Goal: Find contact information: Find contact information

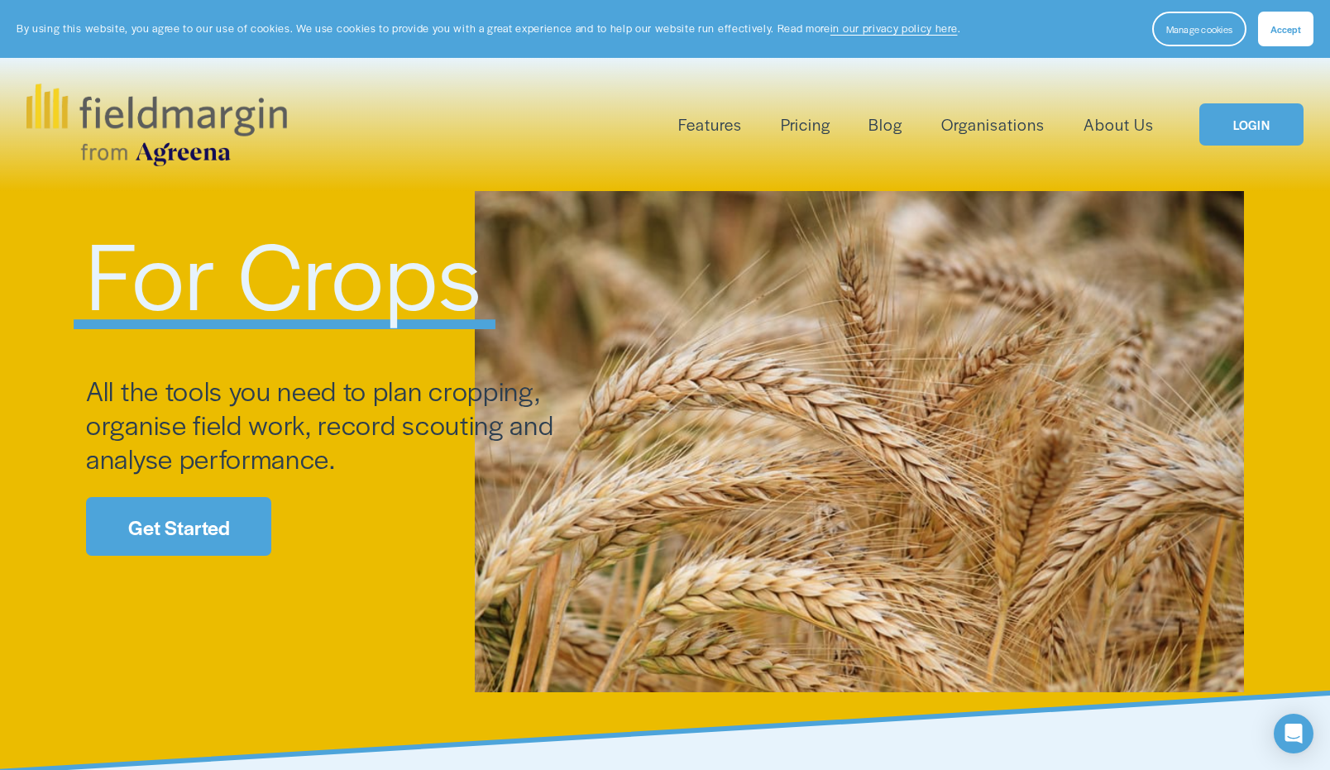
click at [1114, 119] on link "About Us" at bounding box center [1119, 124] width 70 height 27
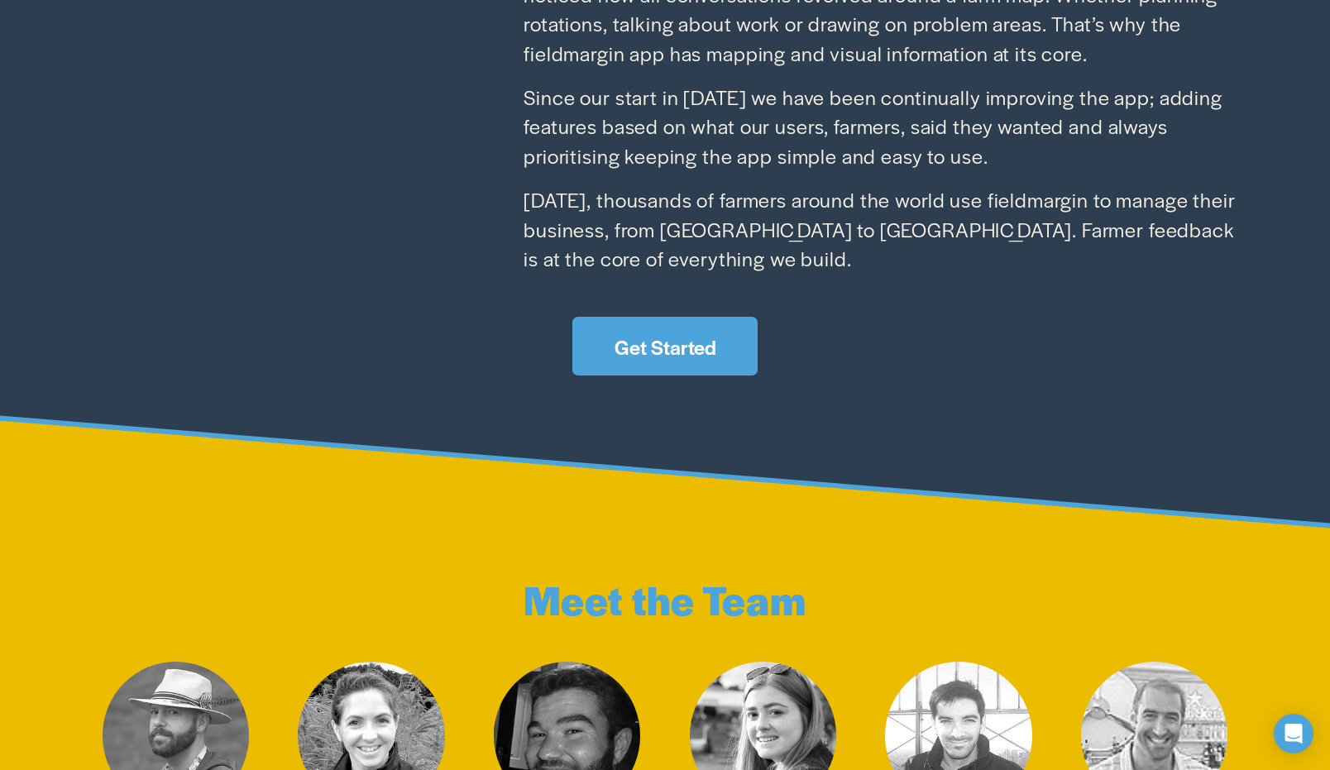
scroll to position [2355, 0]
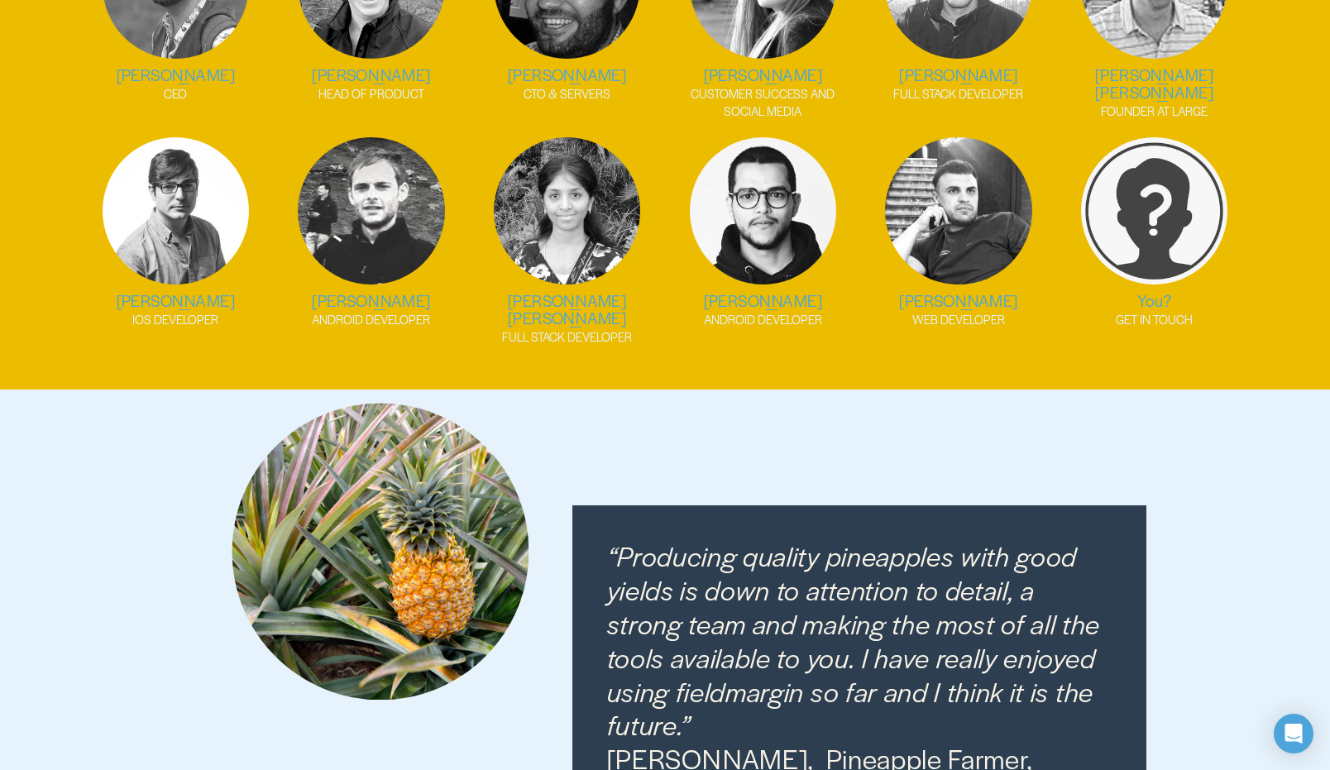
click at [1165, 311] on p "GET IN TOUCH" at bounding box center [1155, 319] width 180 height 17
click at [1152, 292] on h2 "You?" at bounding box center [1155, 300] width 180 height 17
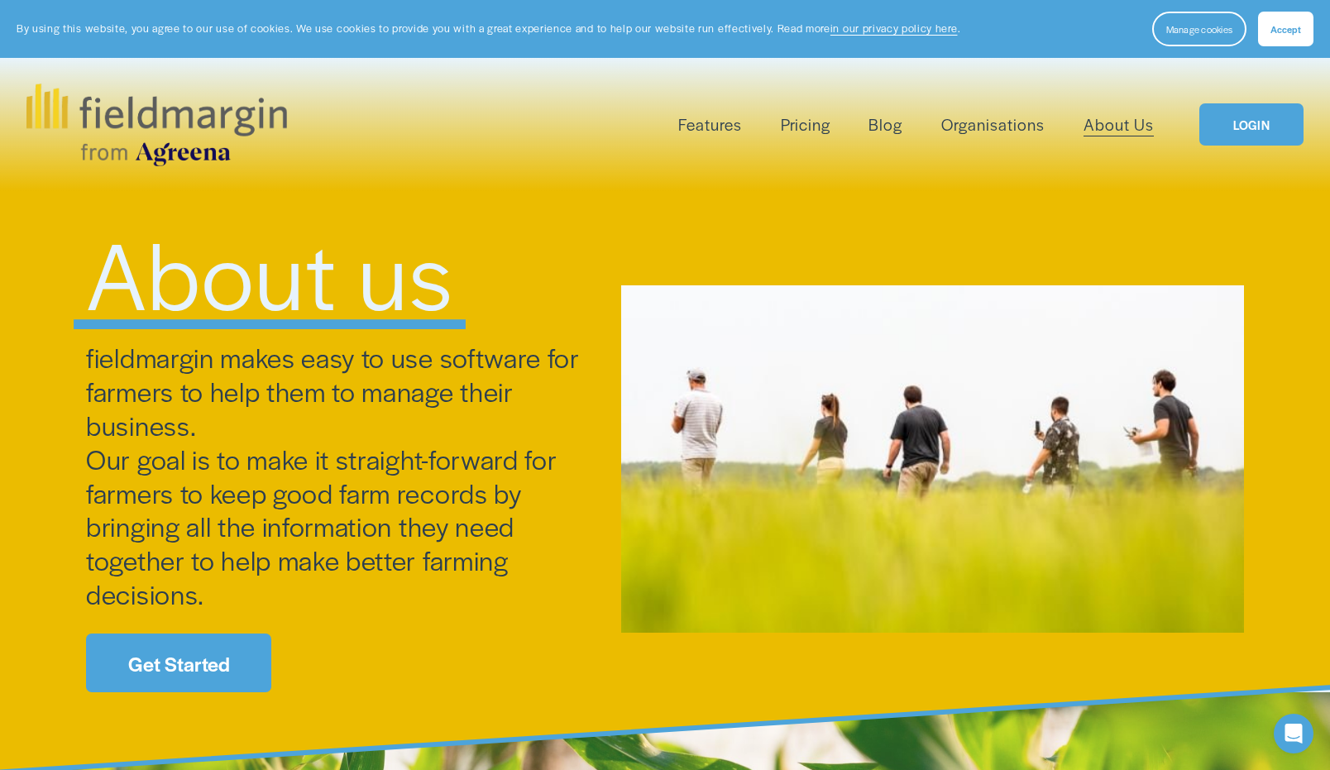
scroll to position [0, 0]
click at [1120, 127] on link "About Us" at bounding box center [1119, 124] width 70 height 27
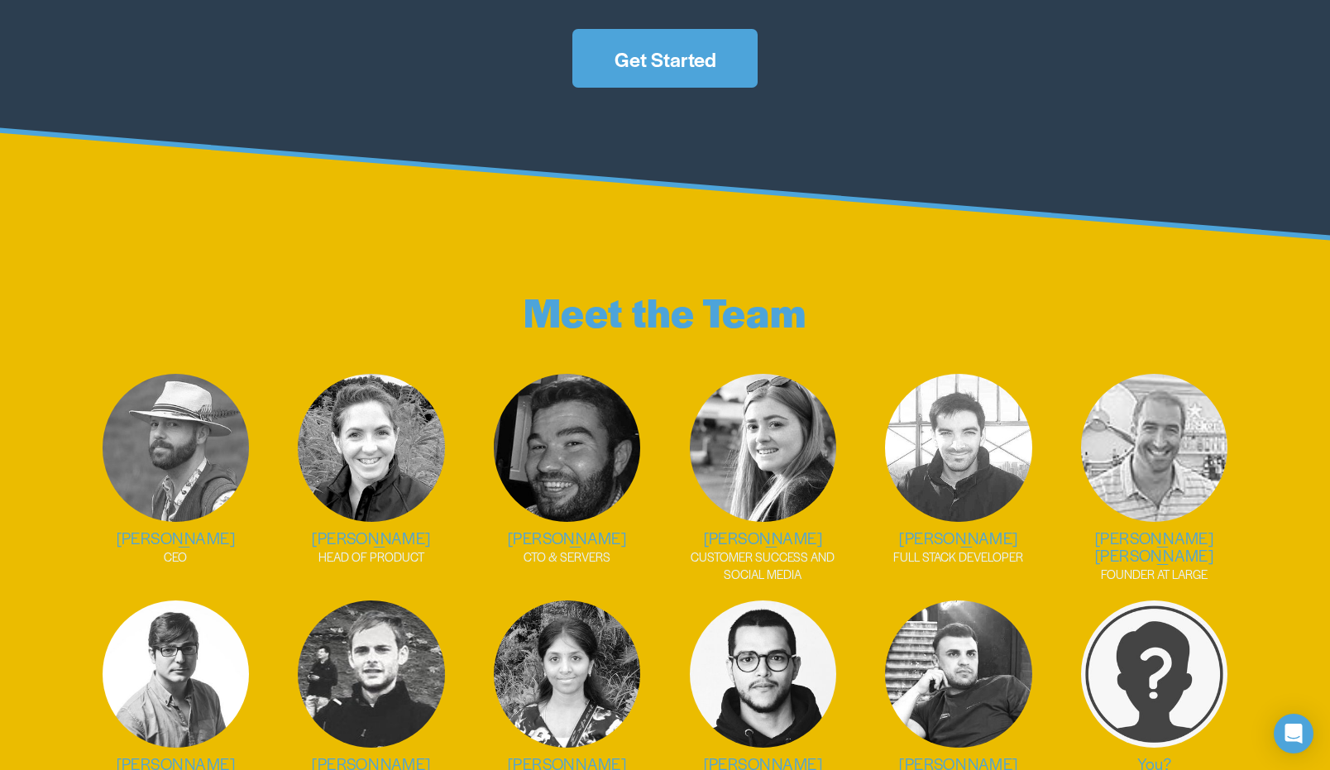
scroll to position [1922, 0]
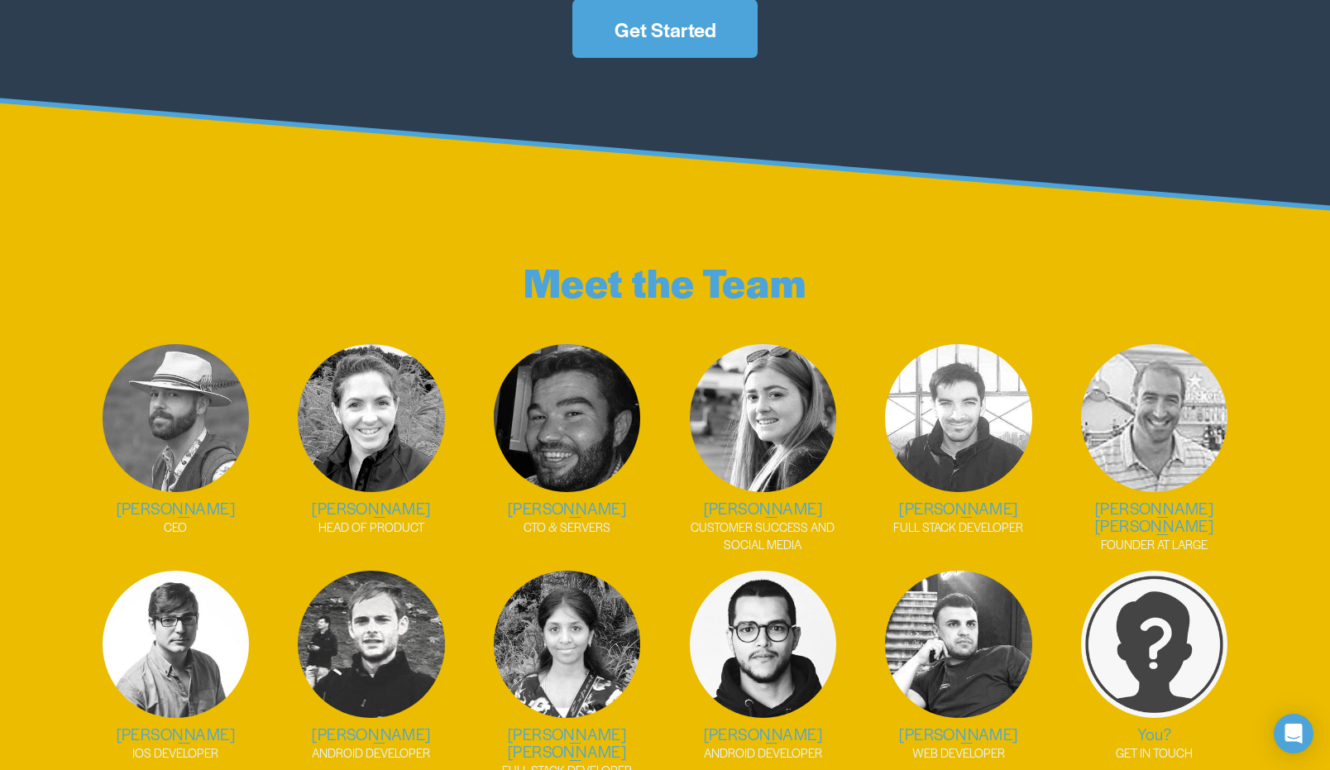
click at [424, 500] on h2 "Camilla Hayselden-Ashby" at bounding box center [372, 508] width 180 height 17
drag, startPoint x: 463, startPoint y: 490, endPoint x: 283, endPoint y: 484, distance: 180.4
click at [283, 484] on ul "Rob Carter CEO Camilla Hayselden-Ashby HEAD OF PRODUCT Tom Hughes CTO & SERVERS…" at bounding box center [665, 561] width 1211 height 435
copy h2 "Camilla Hayselden-Ashby"
